Goal: Information Seeking & Learning: Learn about a topic

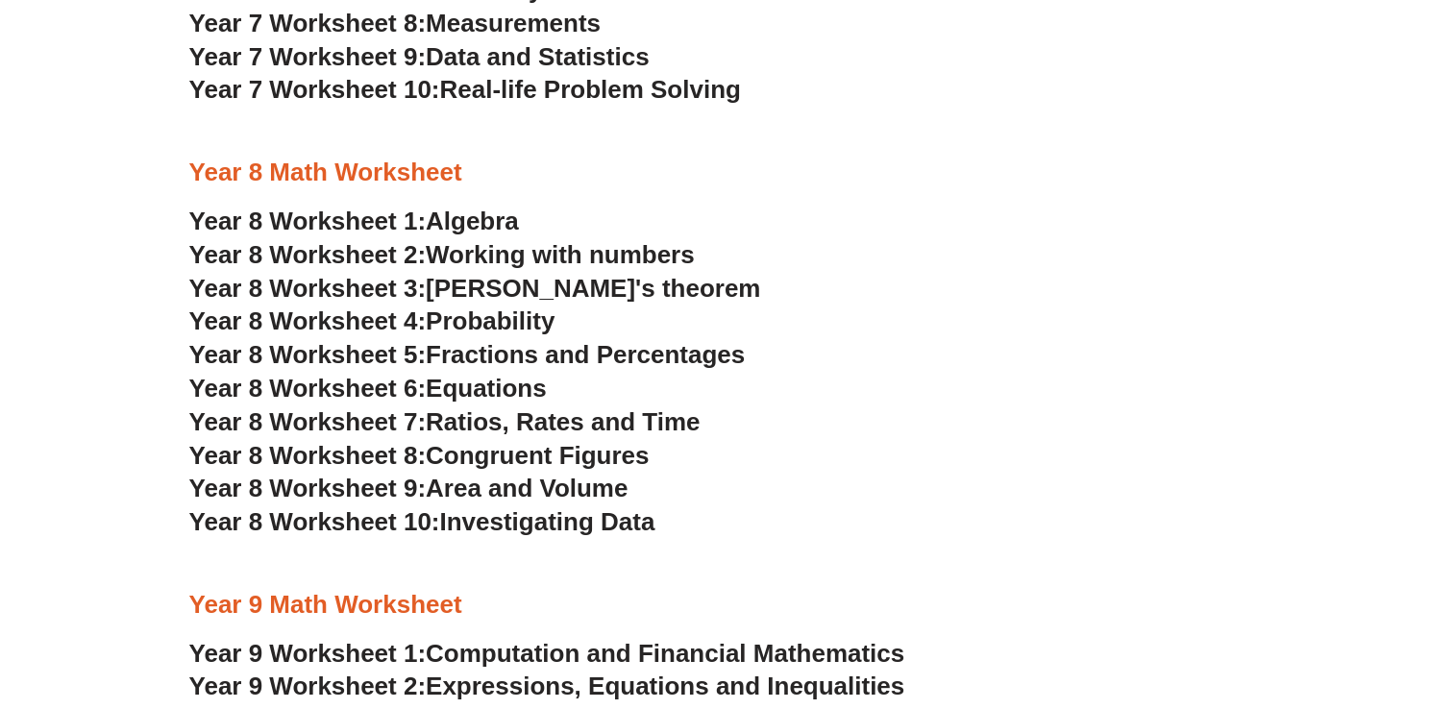
scroll to position [5086, 0]
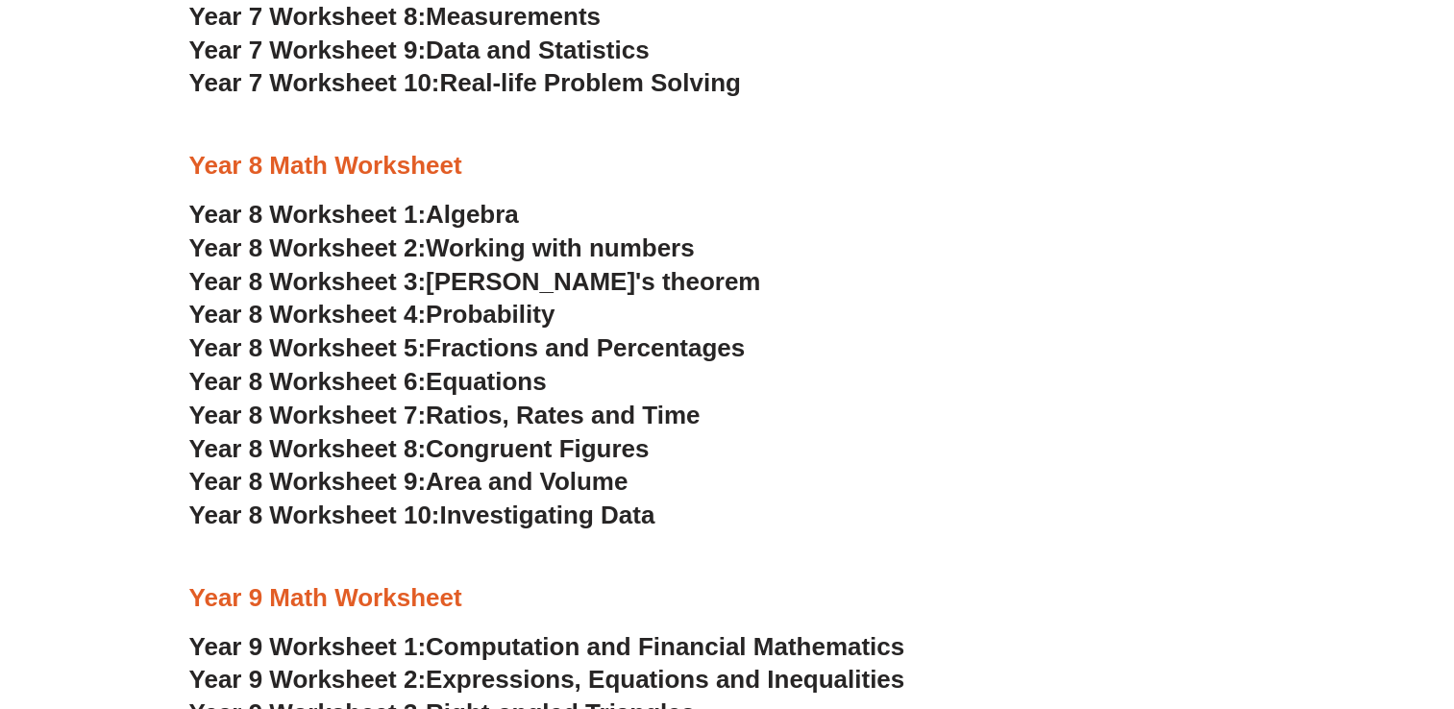
click at [479, 212] on span "Algebra" at bounding box center [472, 214] width 93 height 29
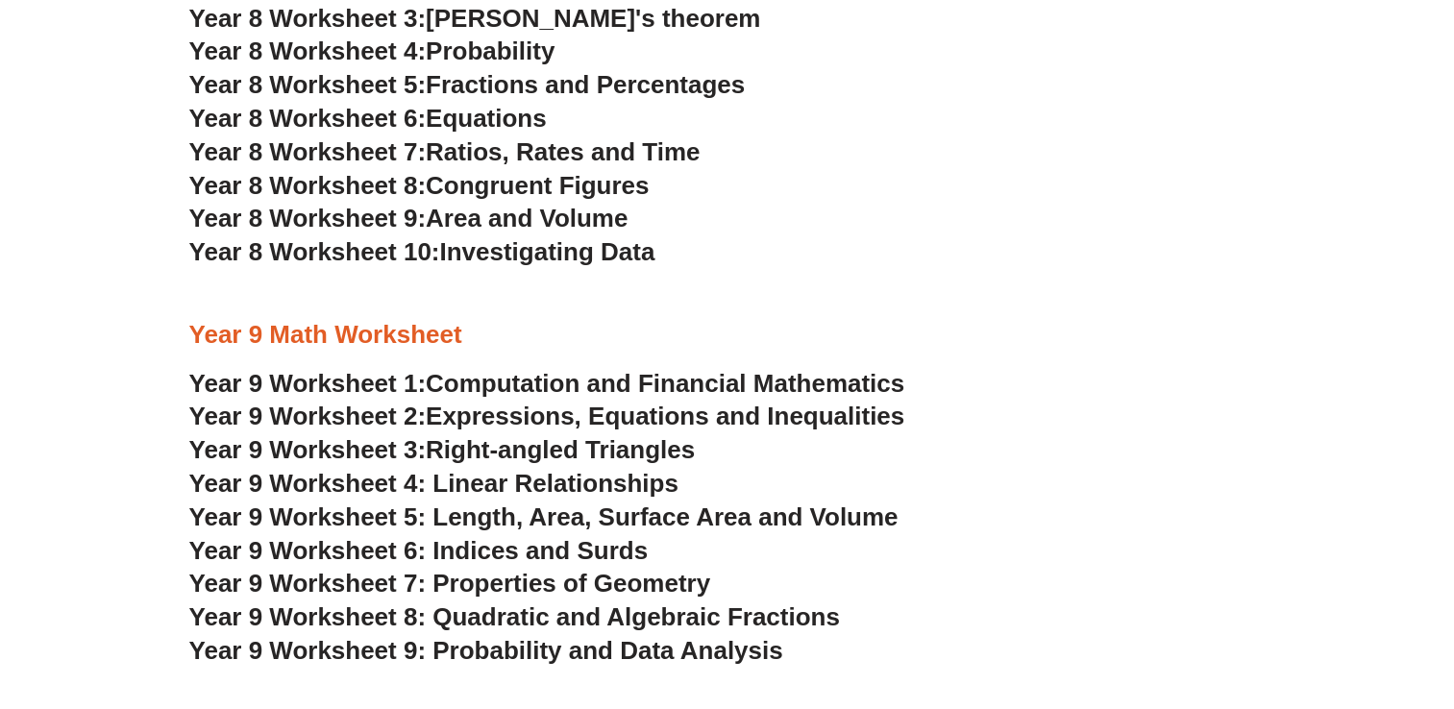
scroll to position [5355, 0]
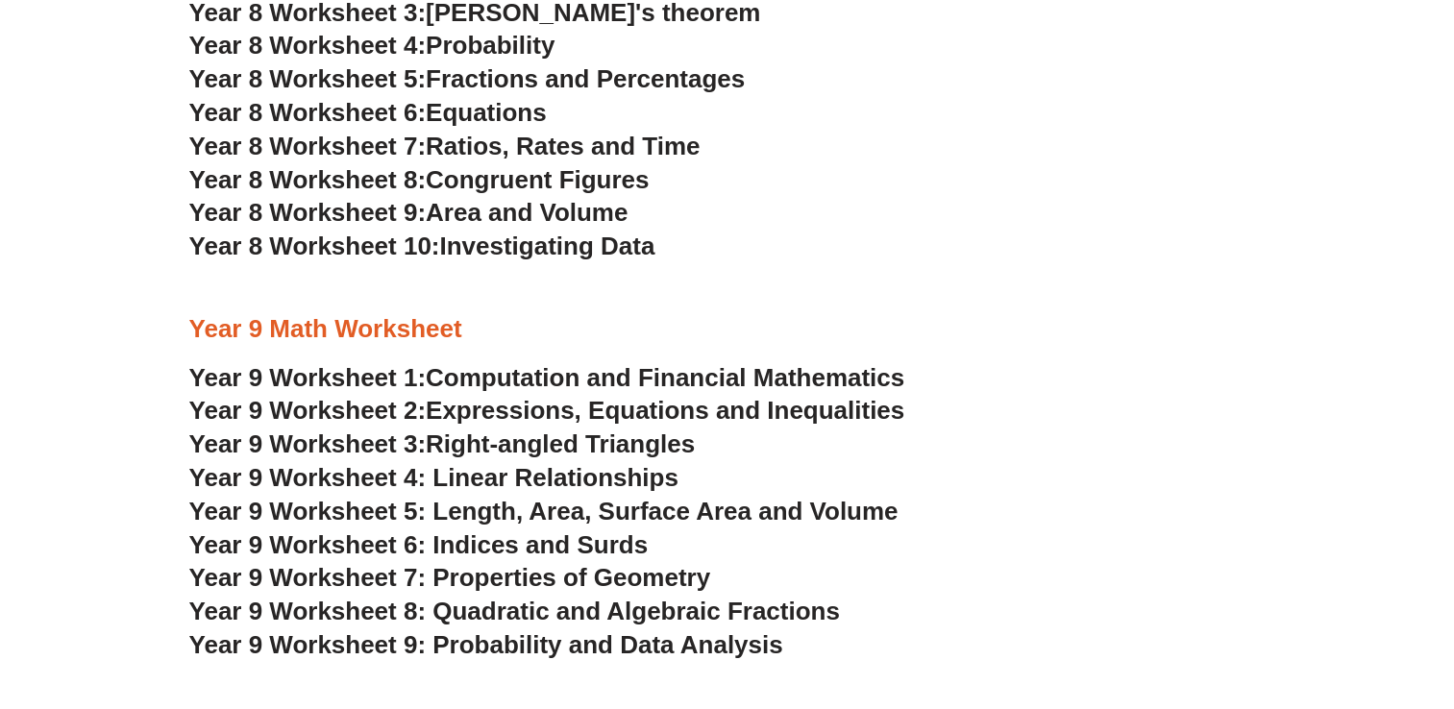
click at [741, 413] on span "Expressions, Equations and Inequalities" at bounding box center [665, 410] width 479 height 29
click at [872, 377] on span "Computation and Financial Mathematics" at bounding box center [665, 377] width 479 height 29
click at [657, 445] on span "Right-angled Triangles" at bounding box center [560, 444] width 269 height 29
click at [500, 481] on span "Year 9 Worksheet 4: Linear Relationships" at bounding box center [433, 477] width 489 height 29
click at [815, 504] on span "Year 9 Worksheet 5: Length, Area, Surface Area and Volume" at bounding box center [543, 511] width 709 height 29
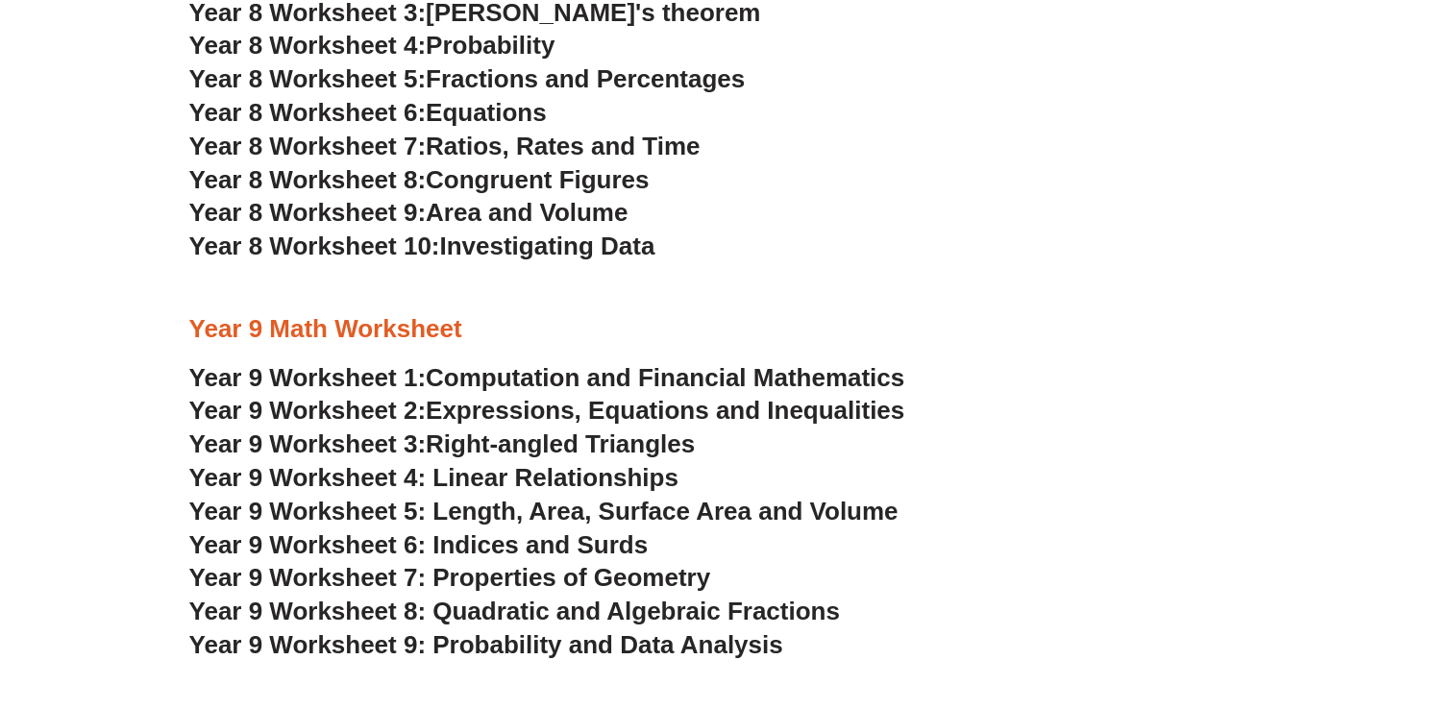
click at [569, 547] on span "Year 9 Worksheet 6: Indices and Surds" at bounding box center [418, 544] width 459 height 29
click at [666, 582] on span "Year 9 Worksheet 7: Properties of Geometry" at bounding box center [450, 577] width 522 height 29
click at [565, 612] on span "Year 9 Worksheet 8: Quadratic and Algebraic Fractions" at bounding box center [514, 611] width 651 height 29
click at [638, 646] on span "Year 9 Worksheet 9: Probability and Data Analysis" at bounding box center [486, 644] width 594 height 29
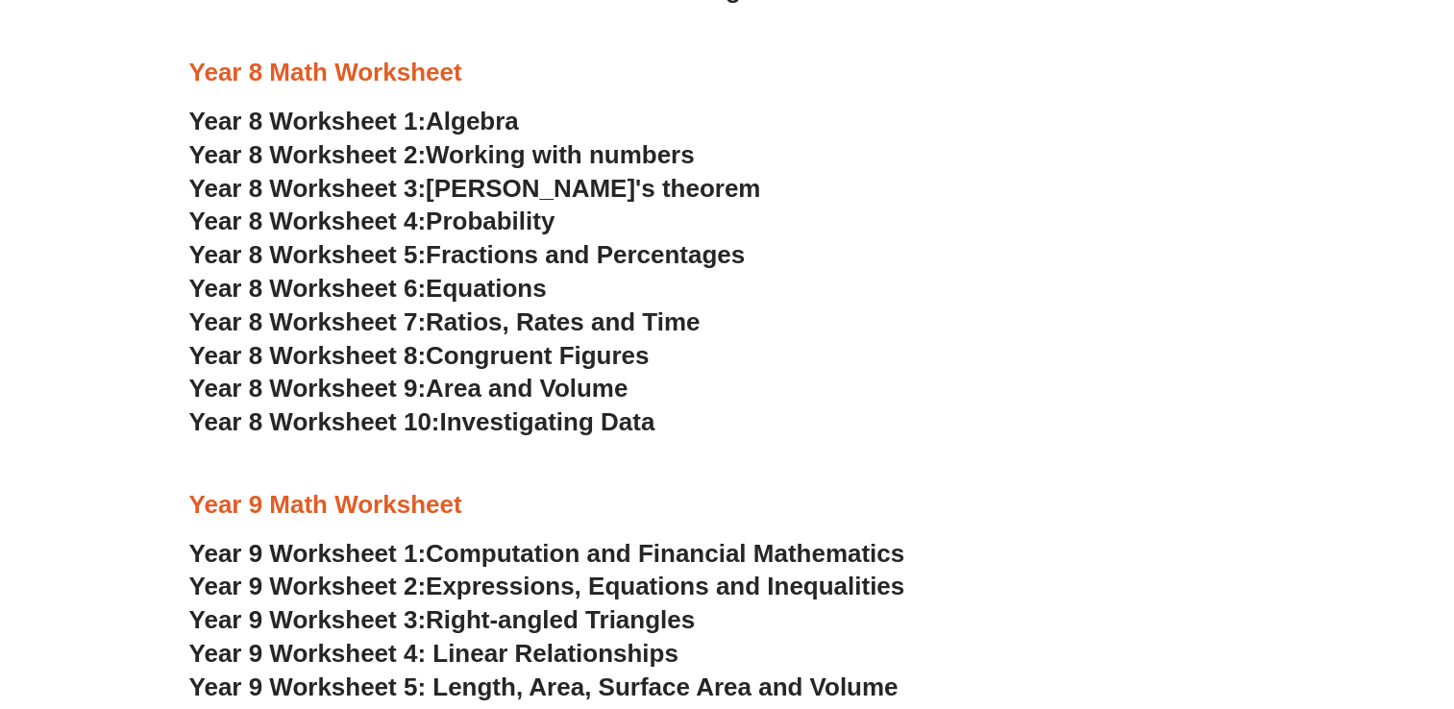
scroll to position [5163, 0]
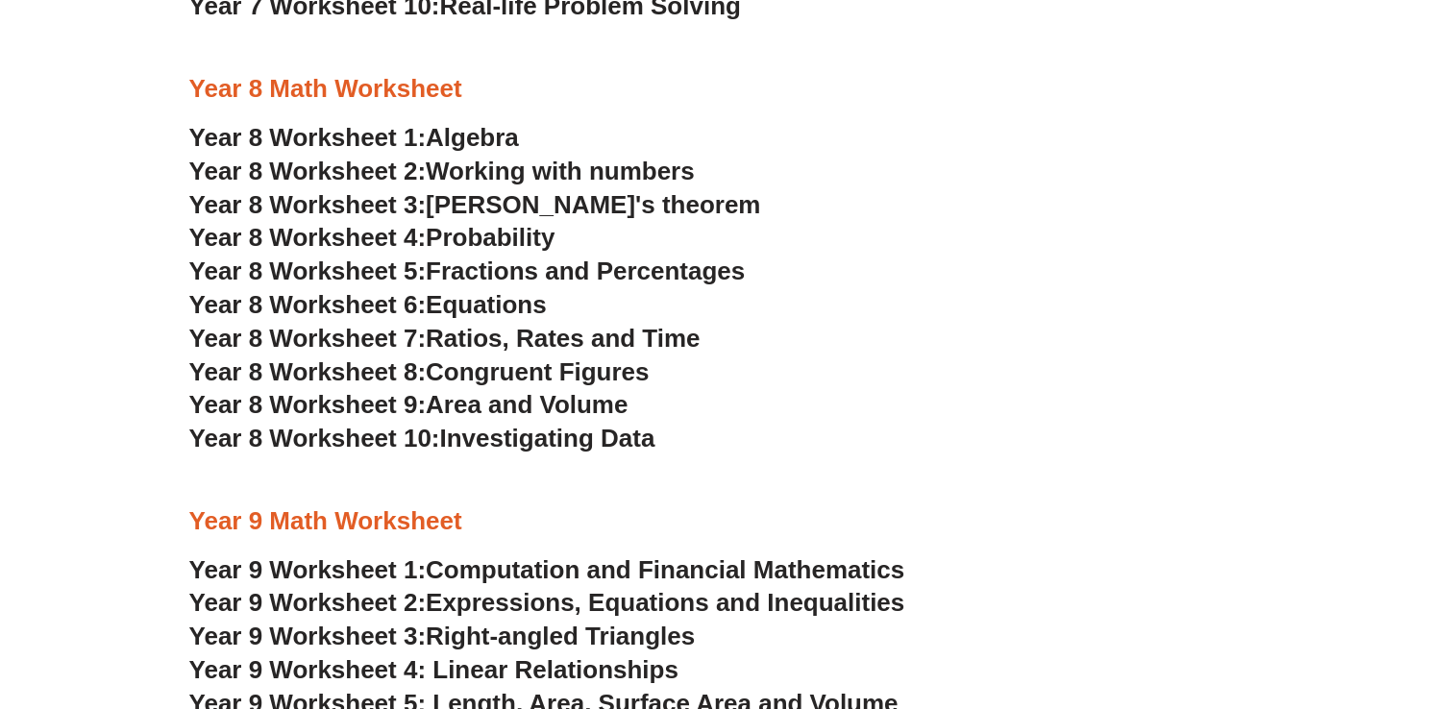
click at [470, 135] on span "Algebra" at bounding box center [472, 137] width 93 height 29
click at [599, 167] on span "Working with numbers" at bounding box center [560, 171] width 269 height 29
click at [636, 202] on span "[PERSON_NAME]'s theorem" at bounding box center [593, 204] width 334 height 29
click at [538, 236] on span "Probability" at bounding box center [490, 237] width 129 height 29
click at [676, 268] on span "Fractions and Percentages" at bounding box center [585, 271] width 319 height 29
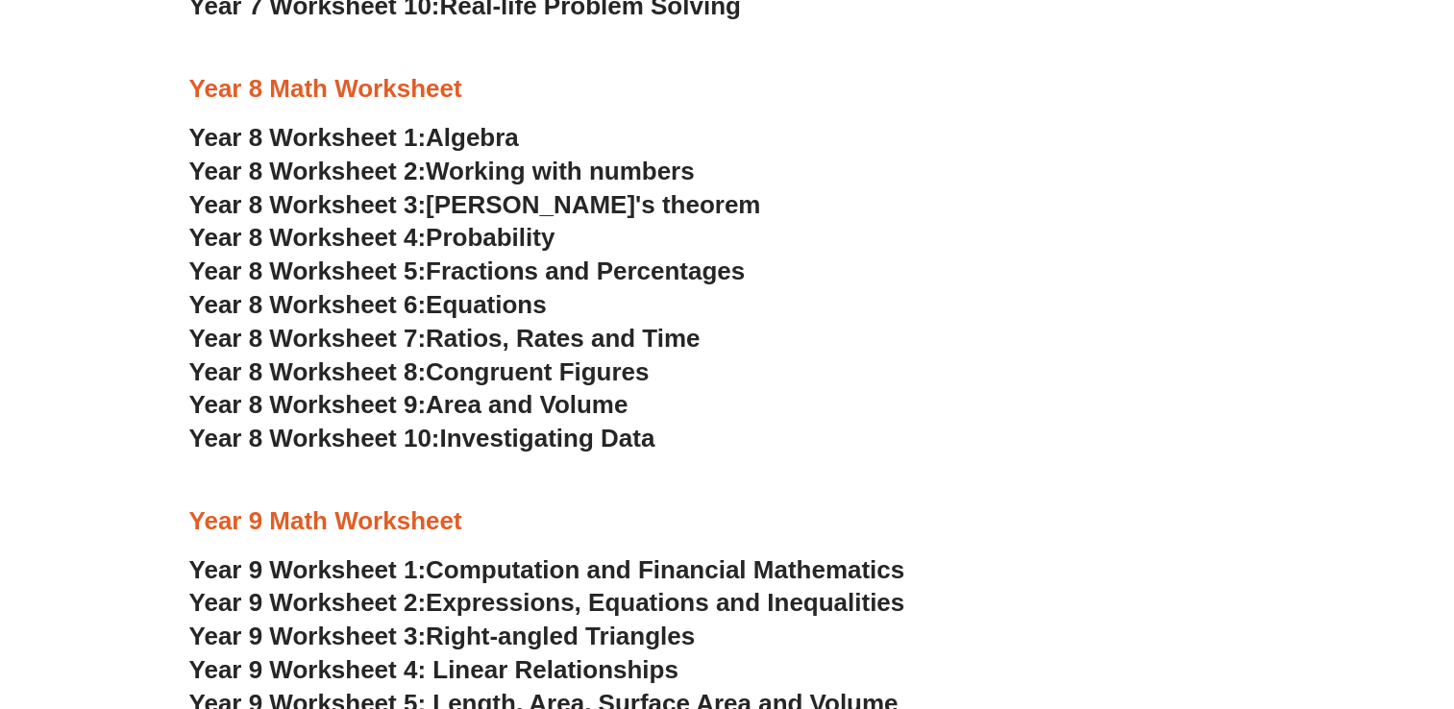
click at [526, 300] on span "Equations" at bounding box center [486, 304] width 121 height 29
click at [684, 345] on span "Ratios, Rates and Time" at bounding box center [563, 338] width 274 height 29
click at [530, 371] on span "Congruent Figures" at bounding box center [537, 371] width 223 height 29
click at [602, 409] on span "Area and Volume" at bounding box center [527, 404] width 202 height 29
click at [643, 434] on span "Investigating Data" at bounding box center [546, 438] width 215 height 29
